Goal: Task Accomplishment & Management: Manage account settings

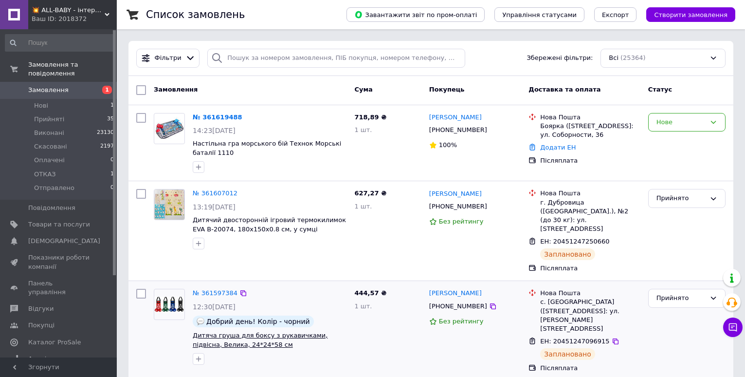
drag, startPoint x: 48, startPoint y: 212, endPoint x: 212, endPoint y: 321, distance: 197.0
click at [48, 220] on span "Товари та послуги" at bounding box center [59, 224] width 62 height 9
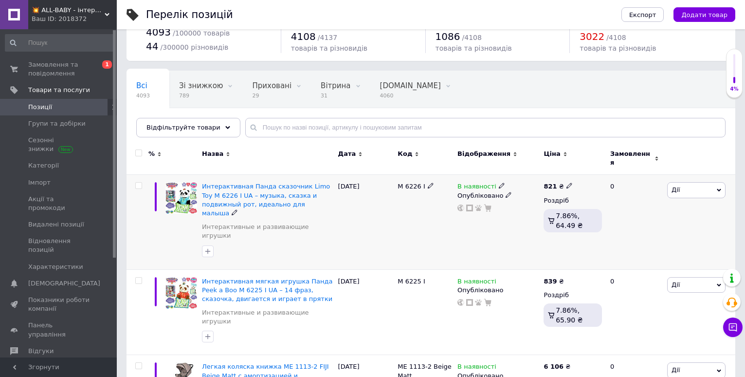
scroll to position [49, 0]
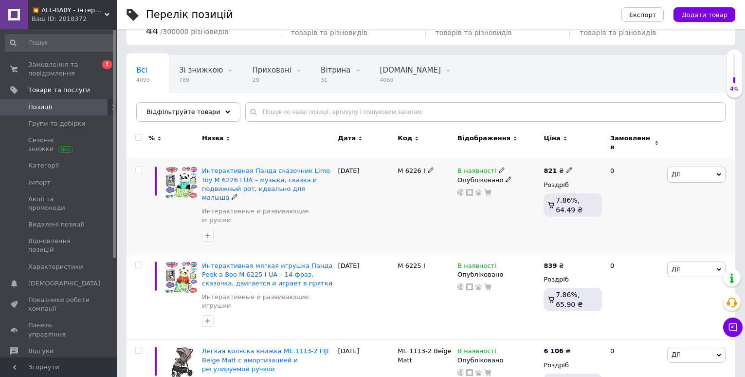
click at [138, 167] on input "checkbox" at bounding box center [138, 170] width 6 height 6
checkbox input "true"
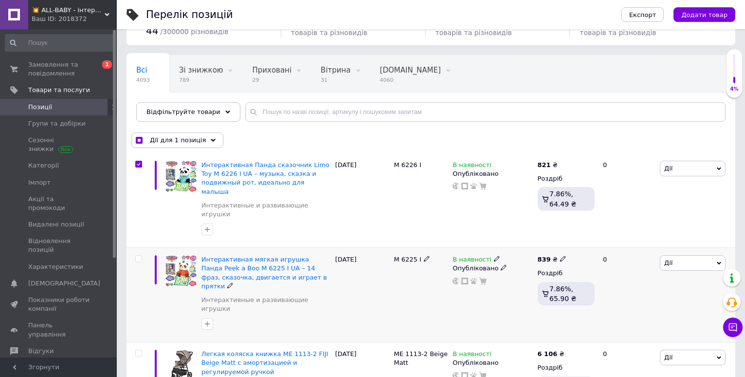
click at [137, 256] on input "checkbox" at bounding box center [138, 259] width 6 height 6
checkbox input "true"
click at [170, 143] on span "Дії для 2 позиції" at bounding box center [177, 140] width 54 height 9
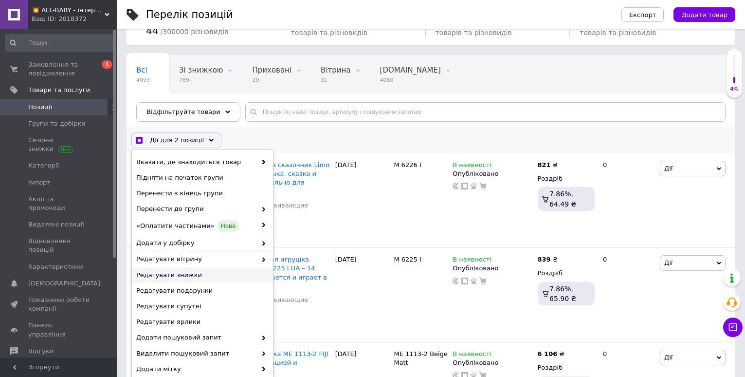
click at [173, 275] on span "Редагувати знижки" at bounding box center [201, 275] width 130 height 9
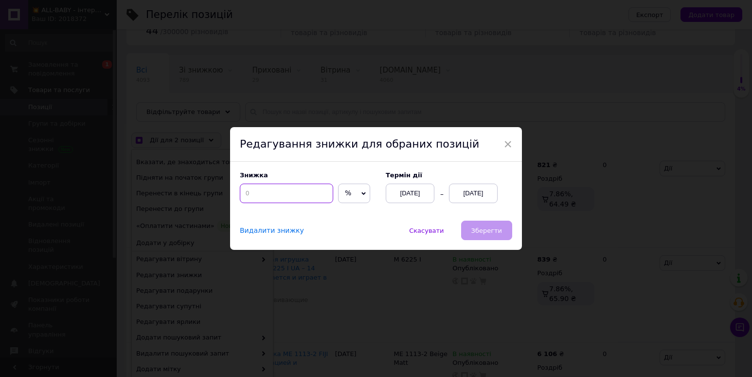
click at [255, 195] on input at bounding box center [286, 192] width 93 height 19
checkbox input "true"
type input "8"
checkbox input "true"
type input "8"
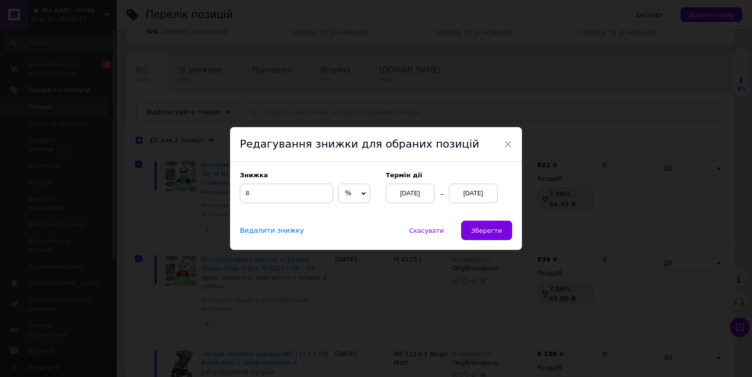
click at [472, 194] on div "[DATE]" at bounding box center [473, 192] width 49 height 19
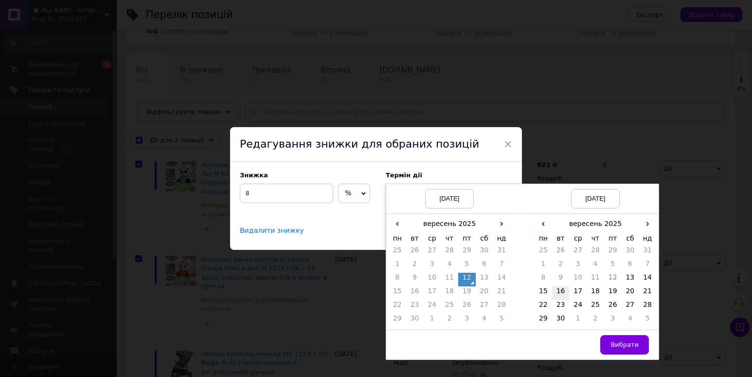
click at [556, 294] on td "16" at bounding box center [561, 293] width 18 height 14
click at [618, 344] on span "Вибрати" at bounding box center [625, 344] width 28 height 7
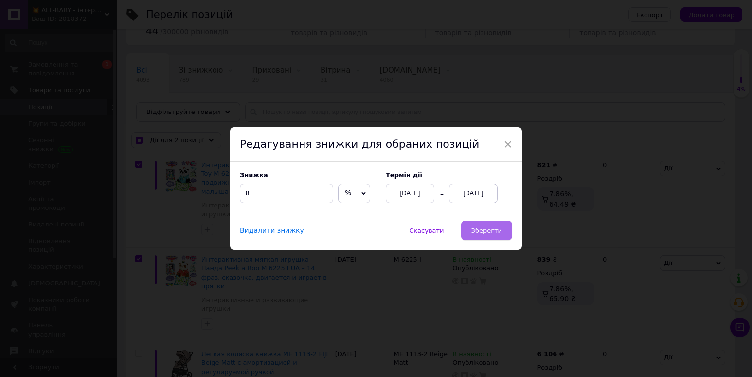
click at [507, 226] on button "Зберегти" at bounding box center [486, 229] width 51 height 19
checkbox input "true"
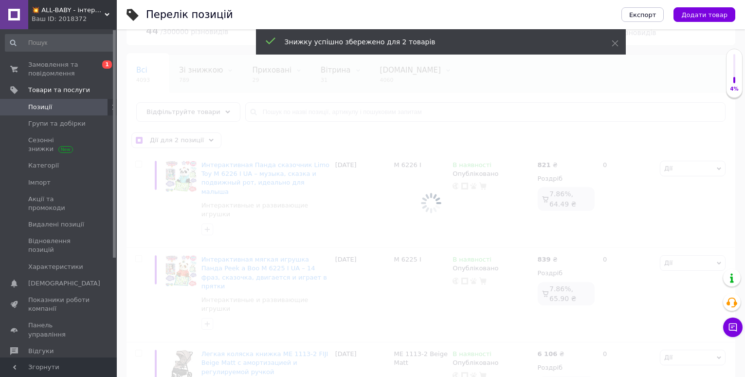
checkbox input "false"
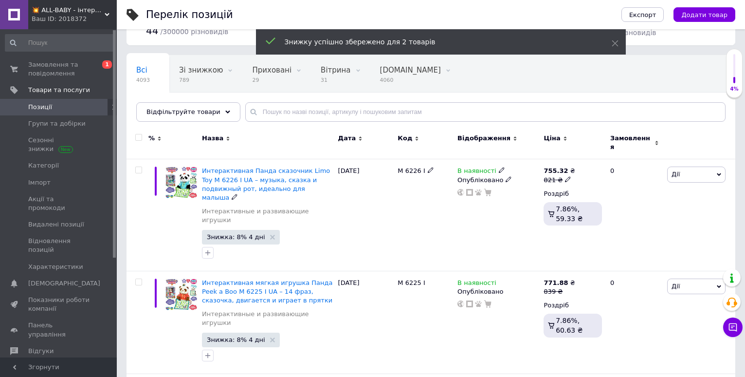
click at [473, 167] on span "В наявності" at bounding box center [477, 172] width 39 height 10
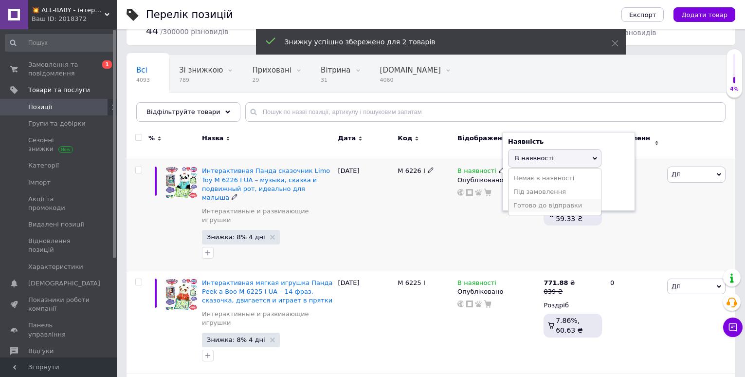
click at [526, 202] on li "Готово до відправки" at bounding box center [555, 206] width 92 height 14
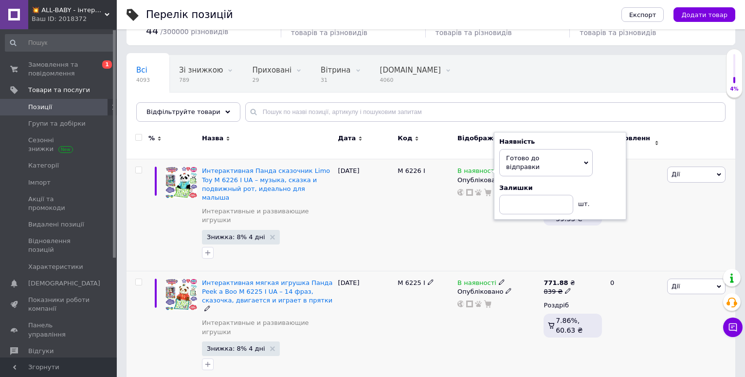
click at [471, 279] on span "В наявності" at bounding box center [477, 284] width 39 height 10
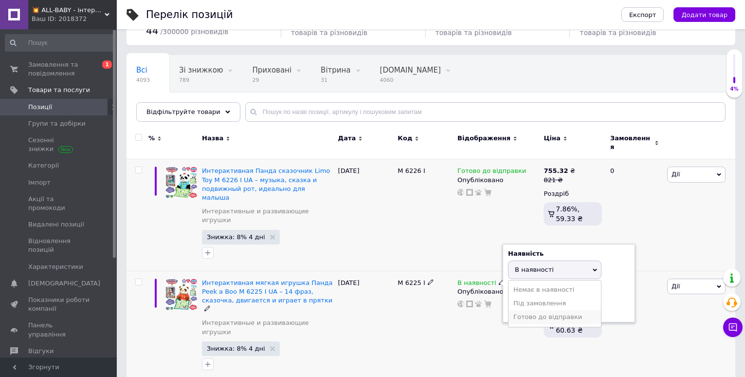
click at [522, 310] on li "Готово до відправки" at bounding box center [555, 317] width 92 height 14
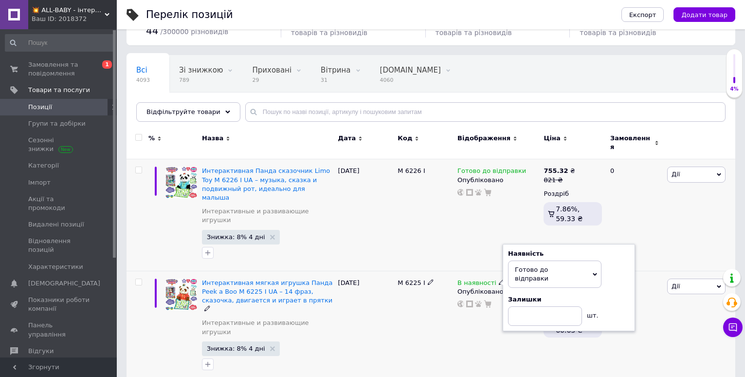
click at [412, 293] on div "M 6225 I" at bounding box center [425, 326] width 60 height 111
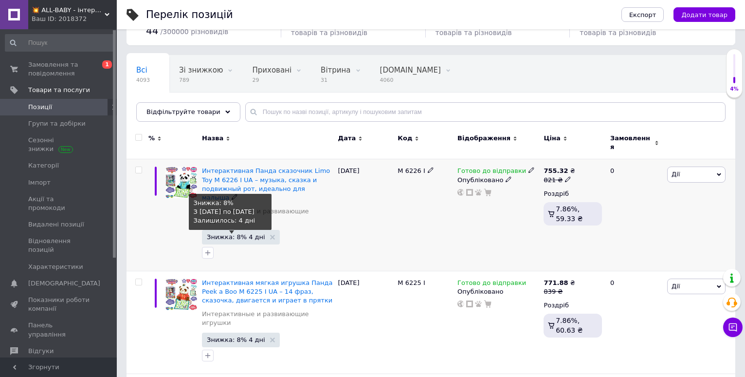
click at [232, 234] on span "Знижка: 8% 4 дні" at bounding box center [236, 237] width 58 height 6
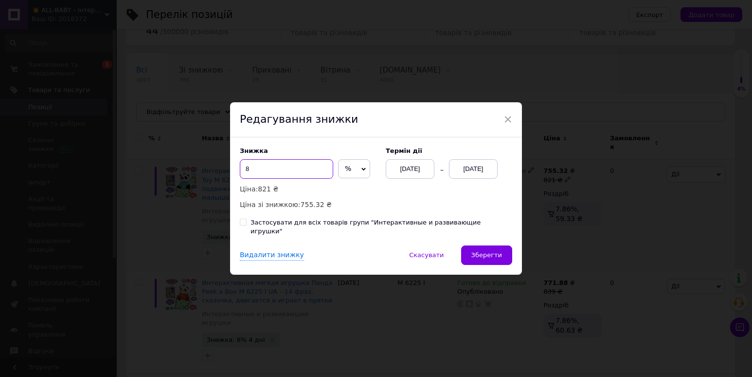
click at [267, 175] on input "8" at bounding box center [286, 168] width 93 height 19
type input "10"
click at [491, 251] on span "Зберегти" at bounding box center [487, 254] width 31 height 7
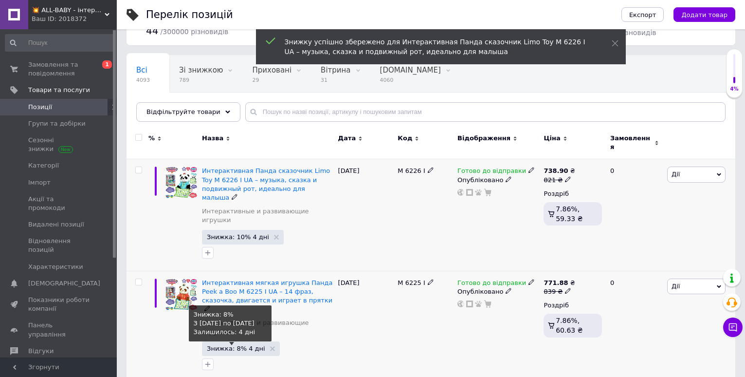
click at [229, 345] on span "Знижка: 8% 4 дні" at bounding box center [236, 348] width 58 height 6
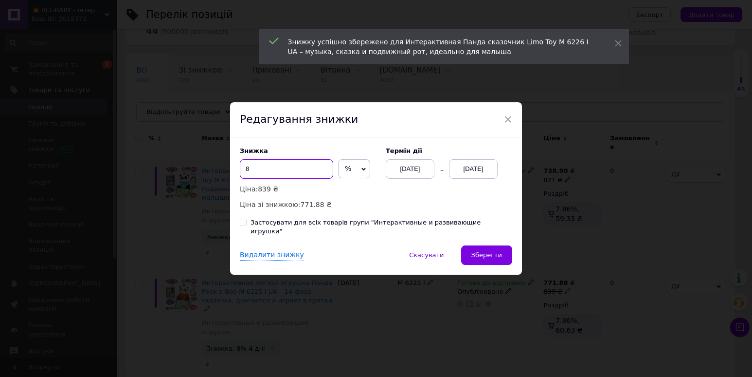
click at [276, 171] on input "8" at bounding box center [286, 168] width 93 height 19
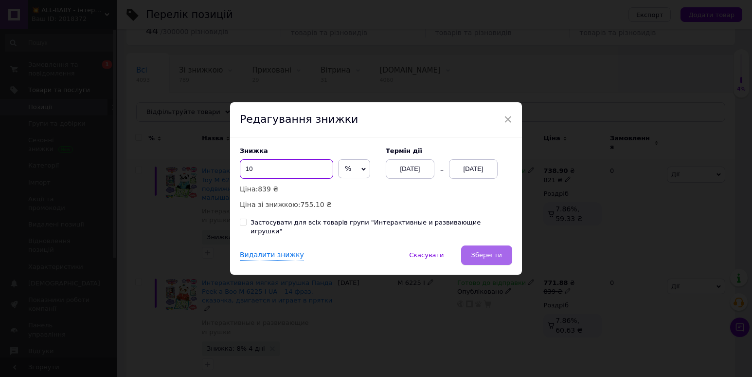
type input "10"
click at [503, 249] on button "Зберегти" at bounding box center [486, 254] width 51 height 19
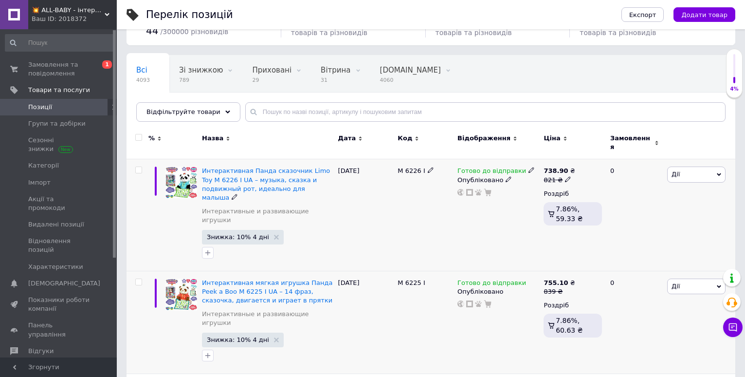
click at [493, 206] on div "Готово до відправки Опубліковано" at bounding box center [498, 214] width 86 height 111
click at [237, 234] on span "Знижка: 10% 4 дні" at bounding box center [238, 237] width 62 height 6
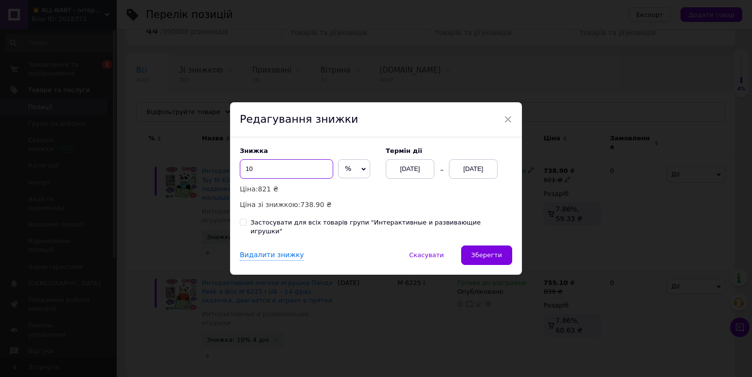
click at [266, 173] on input "10" at bounding box center [286, 168] width 93 height 19
type input "12"
click at [493, 251] on span "Зберегти" at bounding box center [487, 254] width 31 height 7
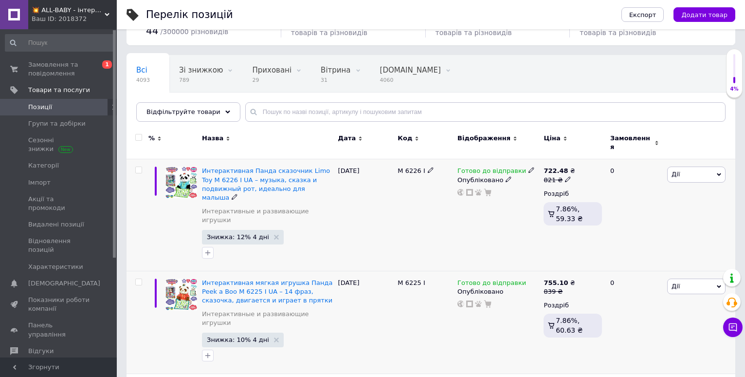
click at [489, 221] on div "Готово до відправки Опубліковано" at bounding box center [498, 214] width 86 height 111
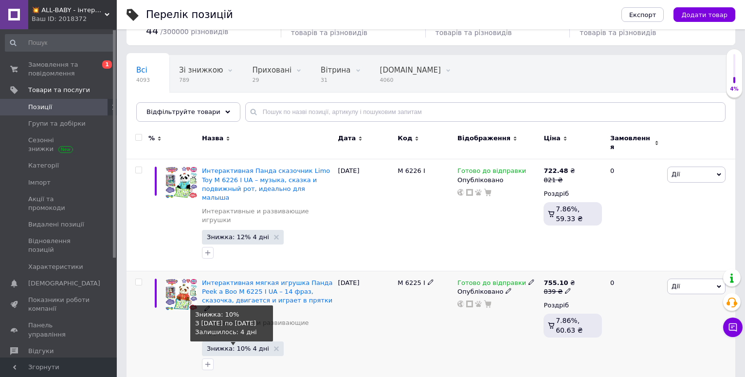
click at [246, 345] on span "Знижка: 10% 4 дні" at bounding box center [238, 348] width 62 height 6
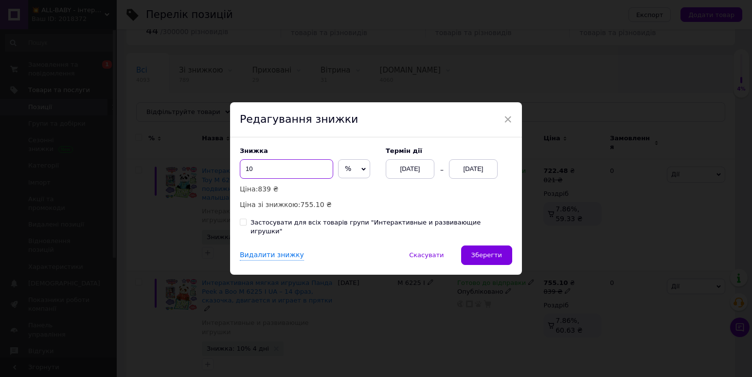
click at [279, 171] on input "10" at bounding box center [286, 168] width 93 height 19
type input "12"
click at [490, 253] on span "Зберегти" at bounding box center [487, 254] width 31 height 7
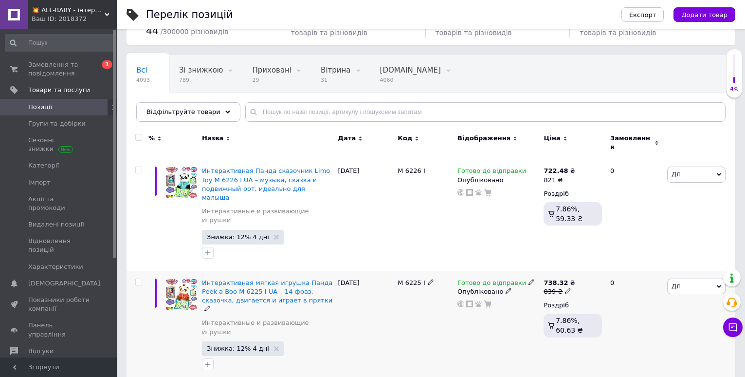
click at [443, 301] on div "M 6225 I" at bounding box center [425, 326] width 60 height 111
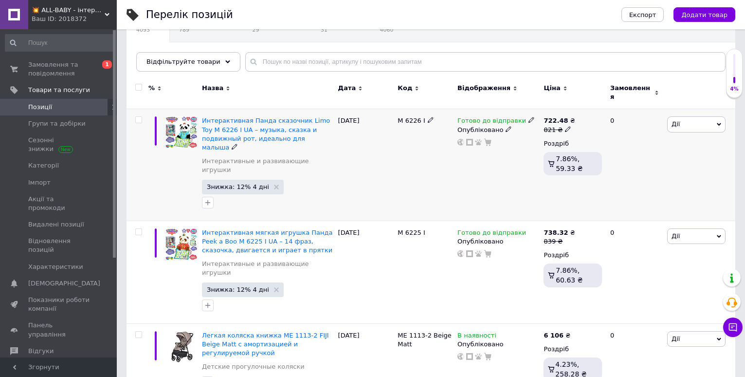
scroll to position [146, 0]
